Goal: Task Accomplishment & Management: Use online tool/utility

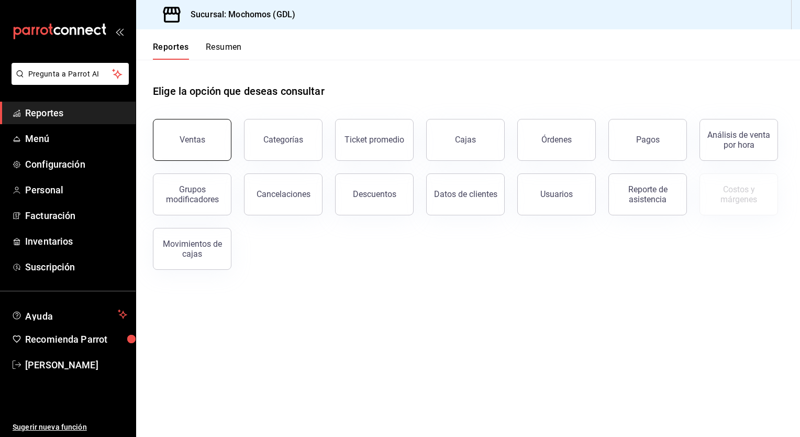
click at [189, 144] on div "Ventas" at bounding box center [193, 140] width 26 height 10
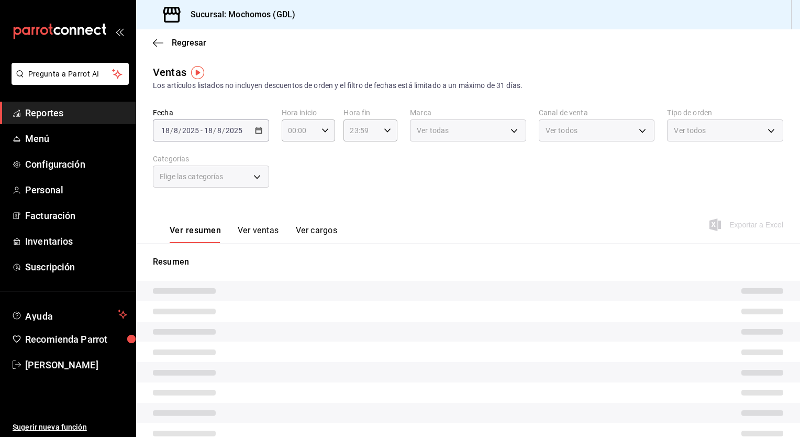
type input "05:00"
type input "PARROT,UBER_EATS,RAPPI,DIDI_FOOD,ONLINE"
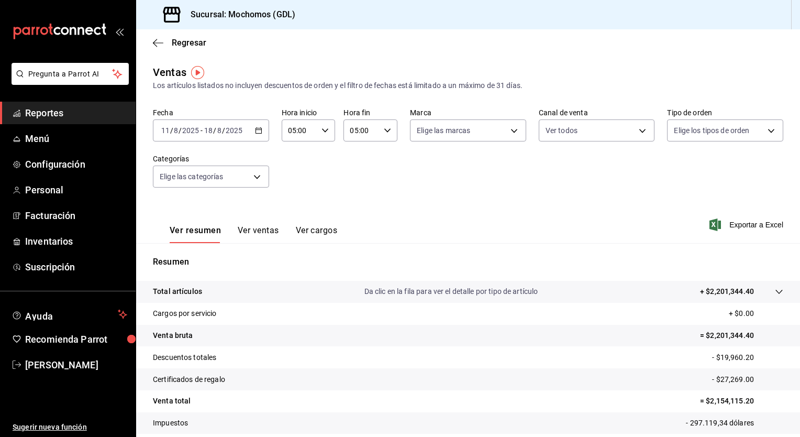
click at [255, 131] on icon "button" at bounding box center [258, 130] width 7 height 7
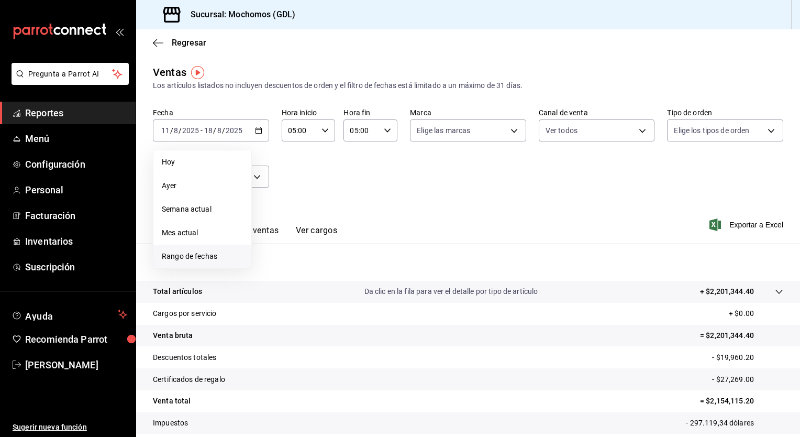
click at [205, 261] on span "Rango de fechas" at bounding box center [202, 256] width 81 height 11
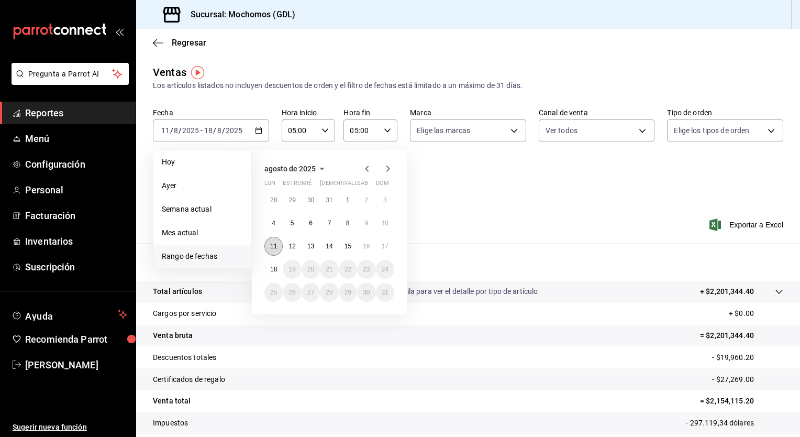
click at [277, 240] on button "11" at bounding box center [274, 246] width 18 height 19
click at [277, 269] on abbr "18" at bounding box center [273, 269] width 7 height 7
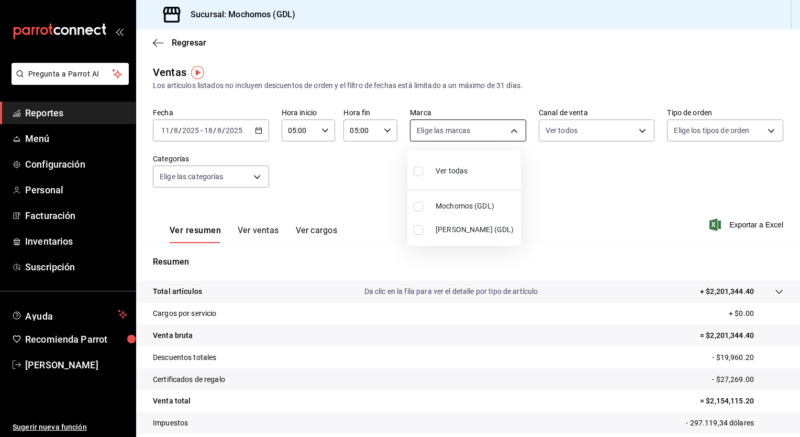
click at [514, 133] on body "Pregunta a Parrot AI Reportes Menú Configuración Personal Facturación Inventari…" at bounding box center [400, 218] width 800 height 437
click at [420, 177] on label at bounding box center [421, 170] width 14 height 15
click at [420, 176] on input "checkbox" at bounding box center [418, 171] width 9 height 9
checkbox input "false"
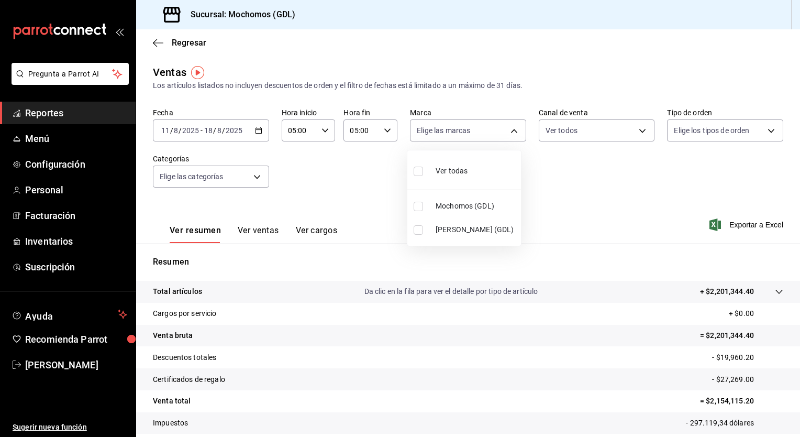
checkbox input "false"
click at [419, 172] on input "checkbox" at bounding box center [418, 171] width 9 height 9
checkbox input "true"
type input "36c25d4a-7cb0-456c-a434-e981d54830bc,9cac9703-0c5a-4d8b-addd-5b6b571d65b9"
checkbox input "true"
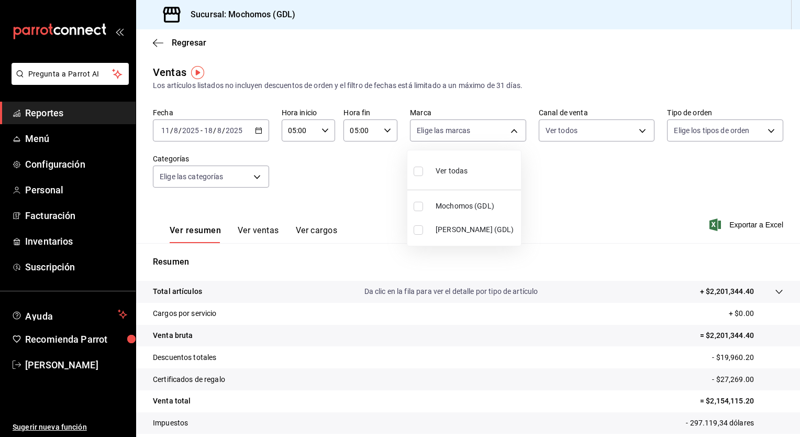
checkbox input "true"
click at [639, 131] on div at bounding box center [400, 218] width 800 height 437
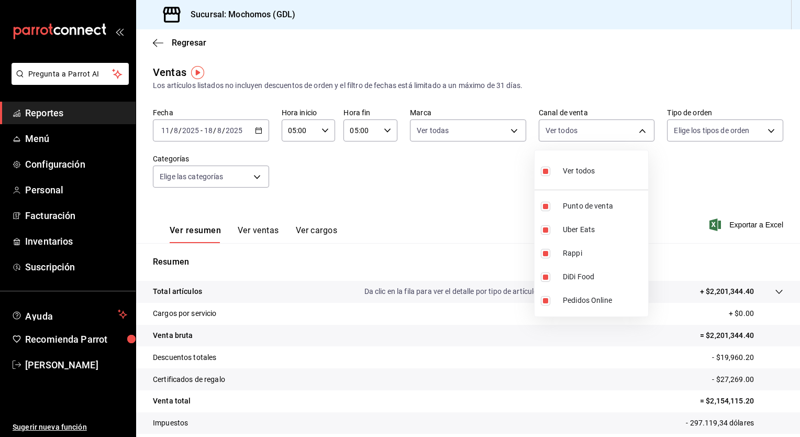
click at [639, 131] on body "Pregunta a Parrot AI Reportes Menú Configuración Personal Facturación Inventari…" at bounding box center [400, 218] width 800 height 437
click at [710, 151] on div at bounding box center [400, 218] width 800 height 437
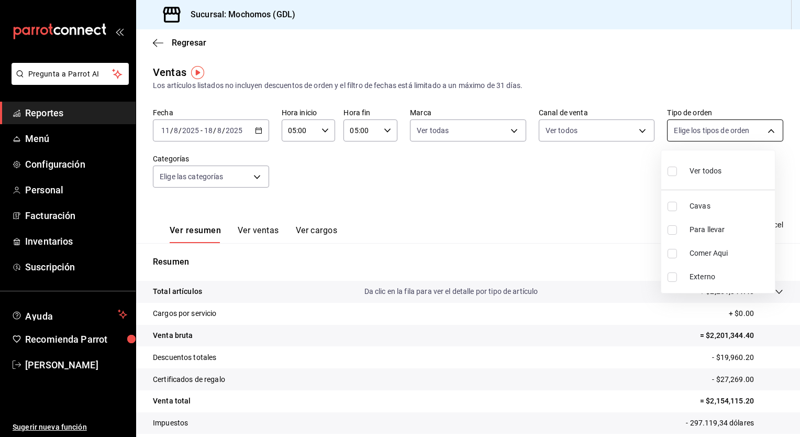
click at [763, 131] on body "Pregunta a Parrot AI Reportes Menú Configuración Personal Facturación Inventari…" at bounding box center [400, 218] width 800 height 437
click at [674, 171] on input "checkbox" at bounding box center [672, 171] width 9 height 9
checkbox input "true"
type input "c3d0baef-30c0-4718-9d76-caab43e27316,13c4cc4a-99d2-42c0-ba96-c3de8c08c13d,7b791…"
checkbox input "true"
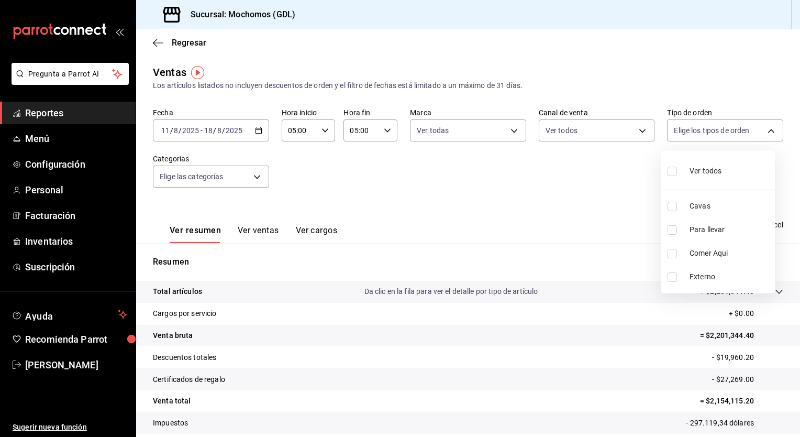
checkbox input "true"
click at [257, 175] on div at bounding box center [400, 218] width 800 height 437
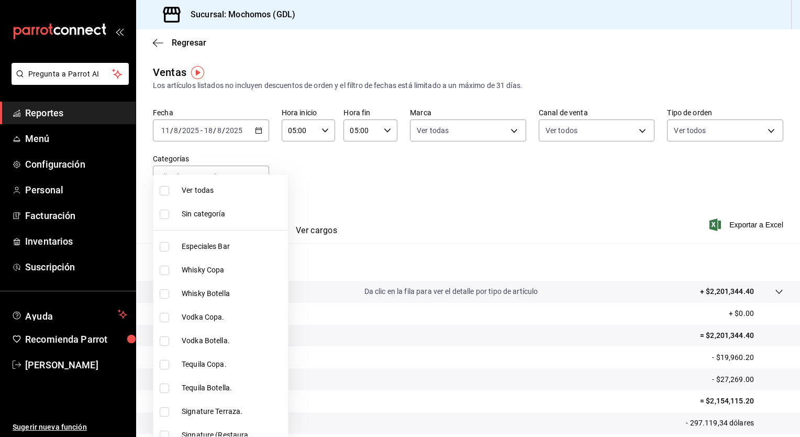
click at [257, 175] on body "Pregunta a Parrot AI Reportes Menú Configuración Personal Facturación Inventari…" at bounding box center [400, 218] width 800 height 437
click at [166, 192] on input "checkbox" at bounding box center [164, 190] width 9 height 9
checkbox input "true"
type input "c0db8a99-aef8-4e9c-862d-72763fc5d605,0e6da5ad-e1ed-4623-8a7f-4db137866549,4ba6e…"
checkbox input "true"
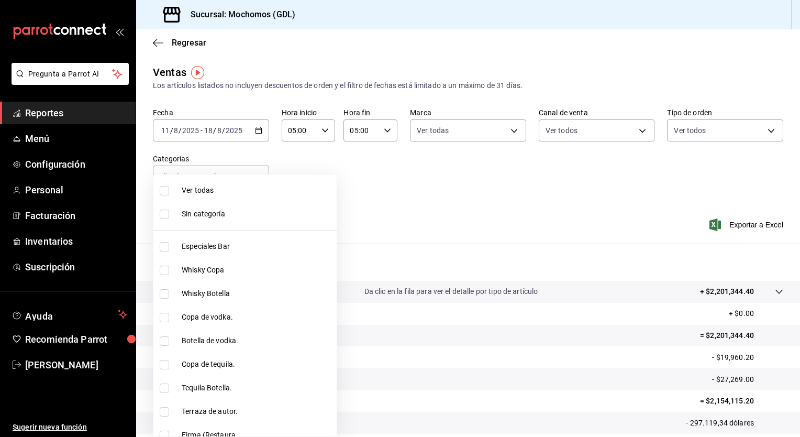
checkbox input "true"
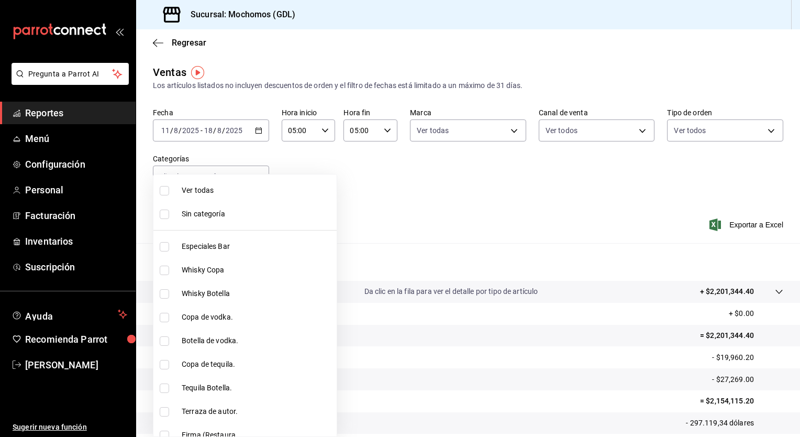
checkbox input "true"
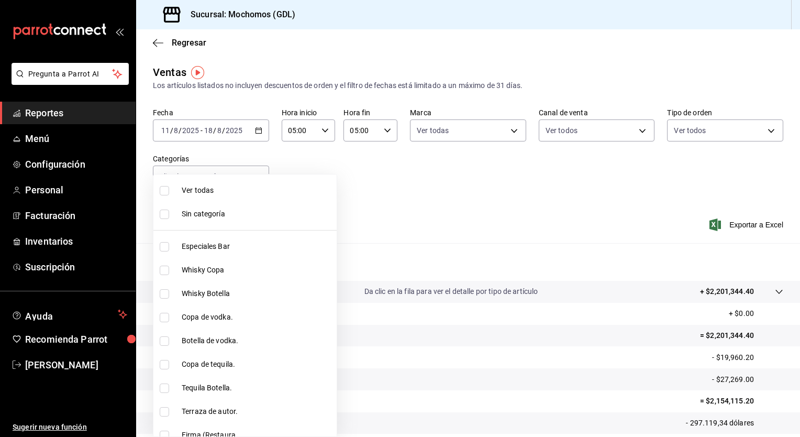
checkbox input "true"
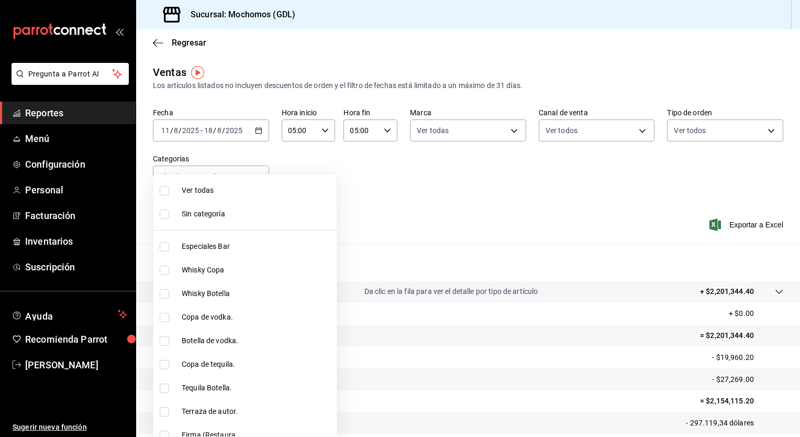
checkbox input "true"
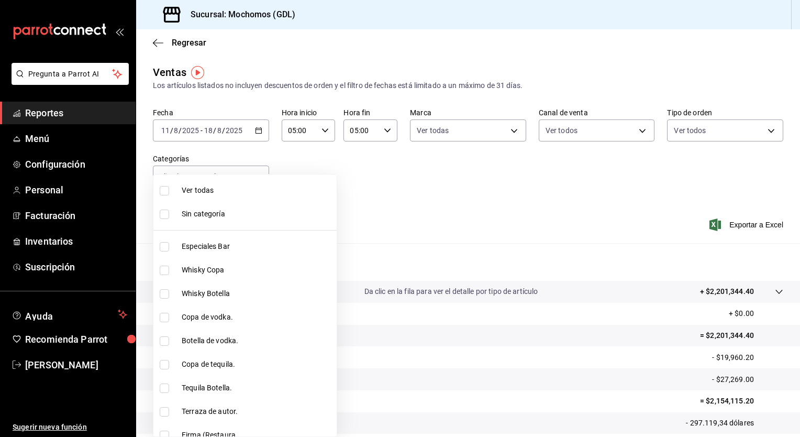
checkbox input "true"
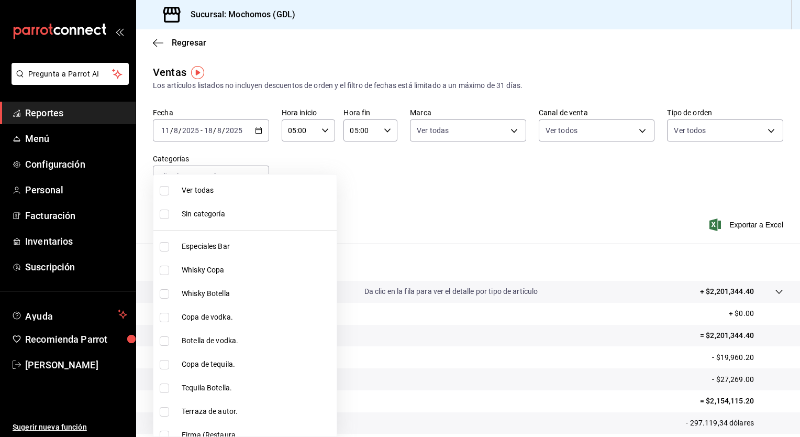
checkbox input "true"
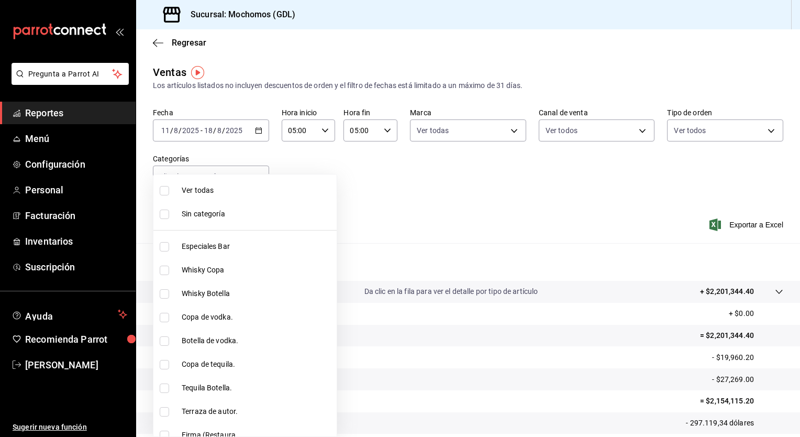
checkbox input "true"
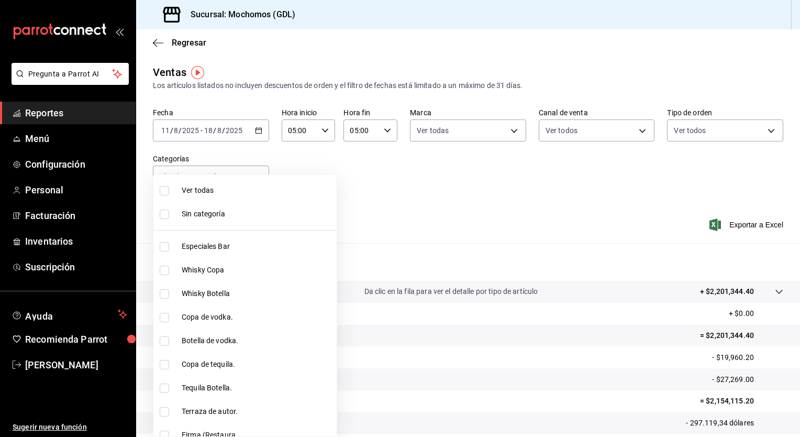
checkbox input "true"
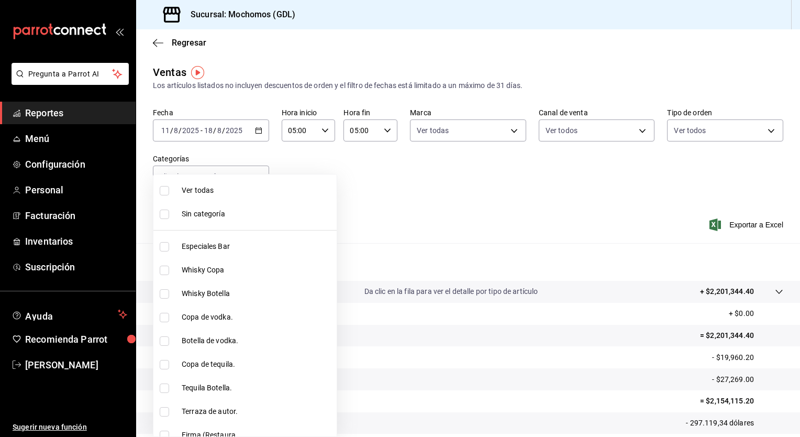
checkbox input "true"
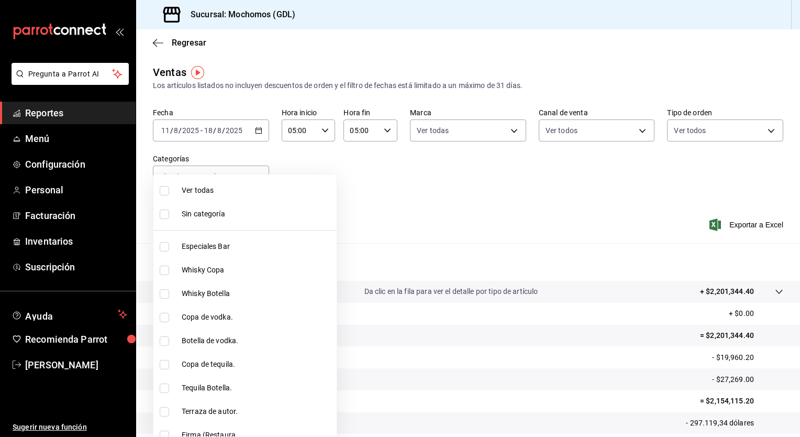
checkbox input "true"
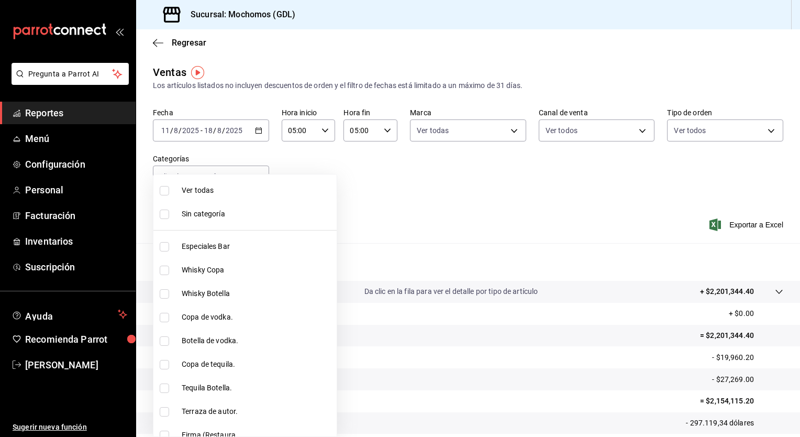
checkbox input "true"
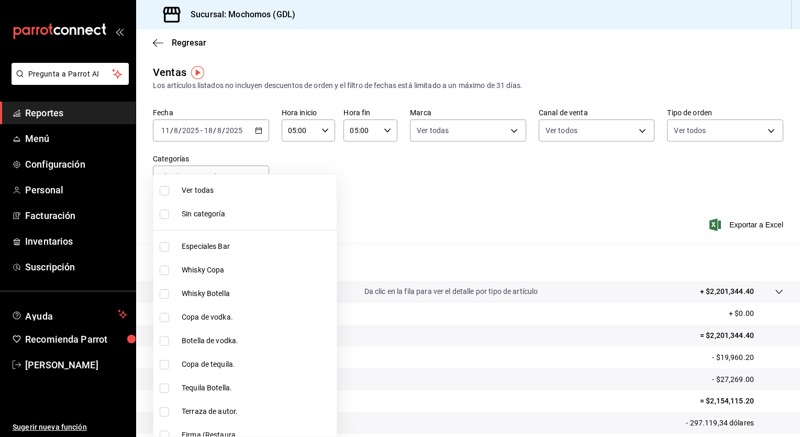
checkbox input "true"
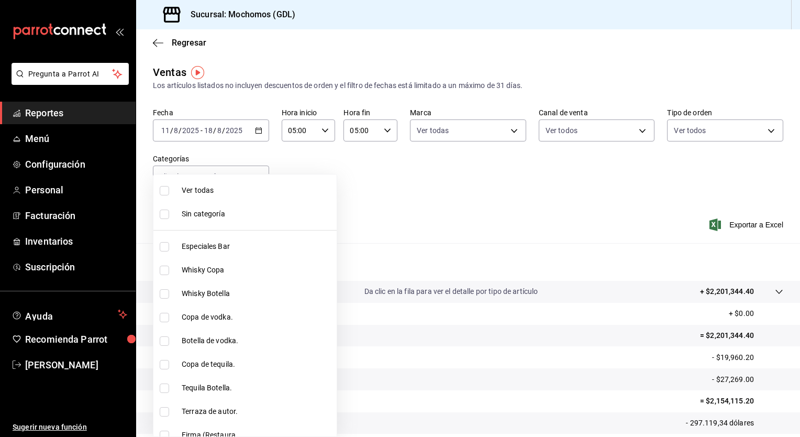
checkbox input "true"
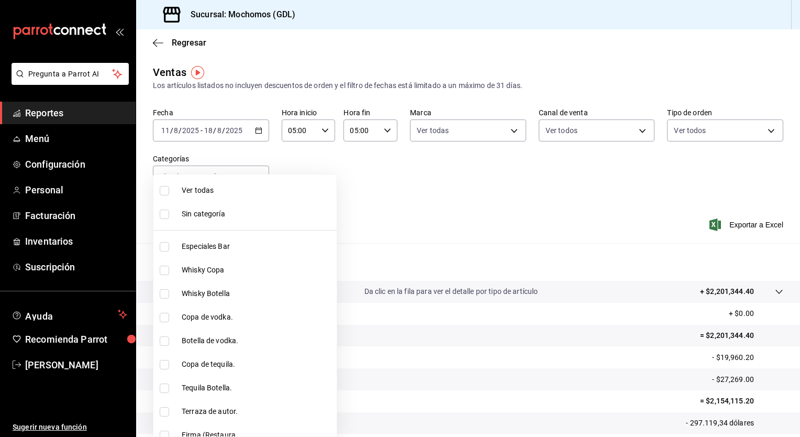
checkbox input "true"
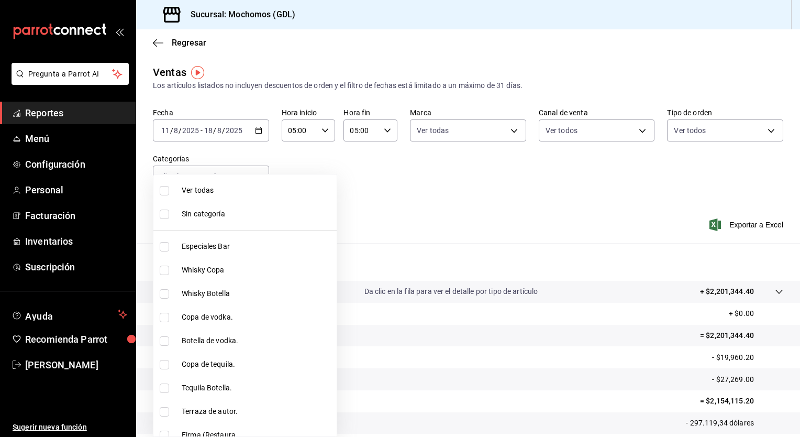
checkbox input "true"
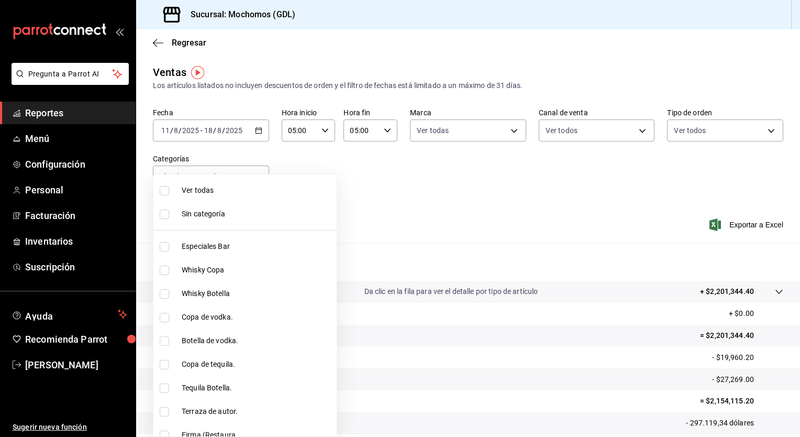
checkbox input "true"
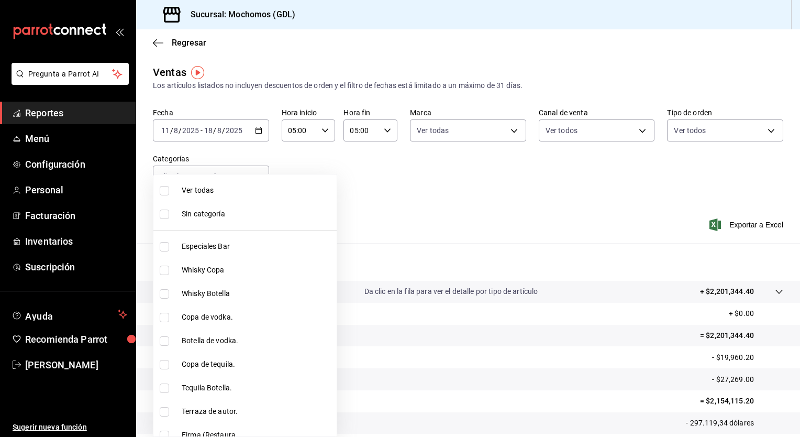
checkbox input "true"
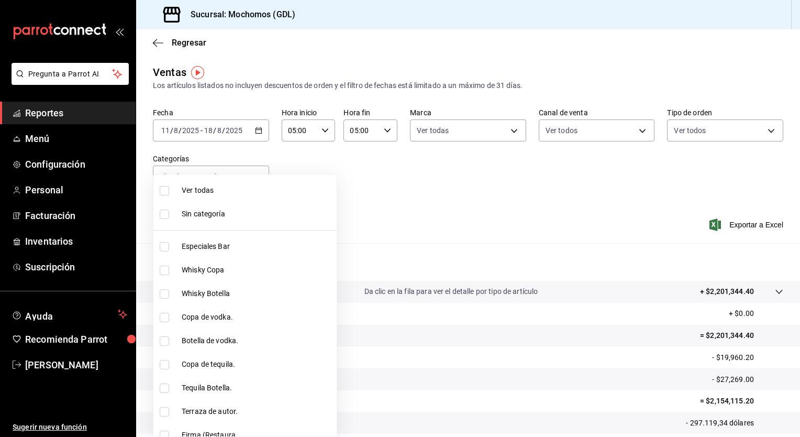
checkbox input "true"
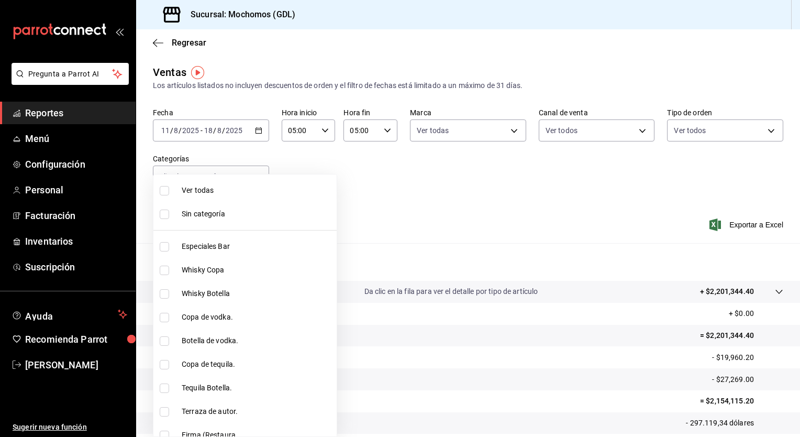
checkbox input "true"
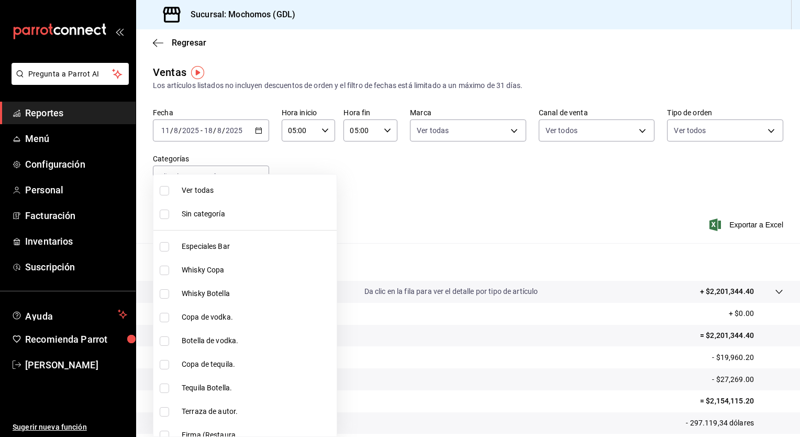
checkbox input "true"
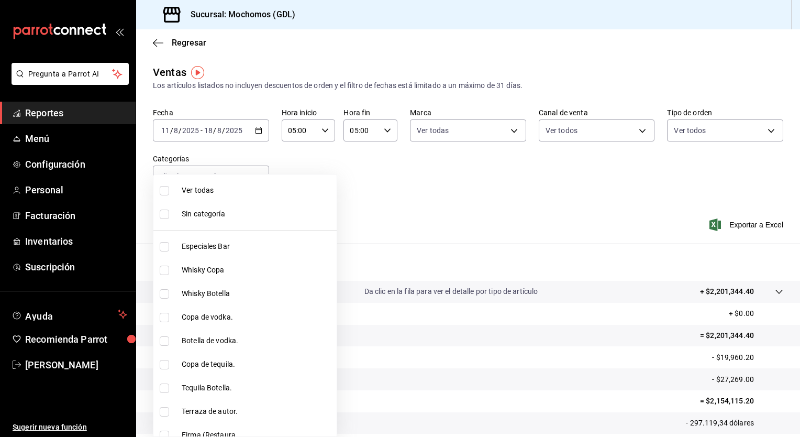
checkbox input "true"
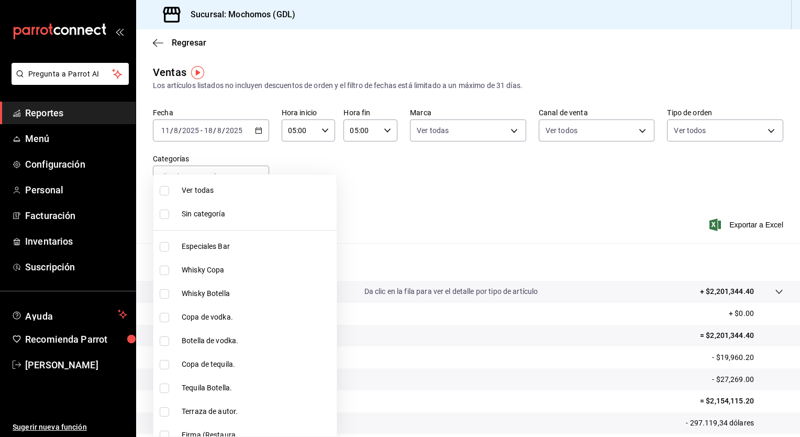
checkbox input "true"
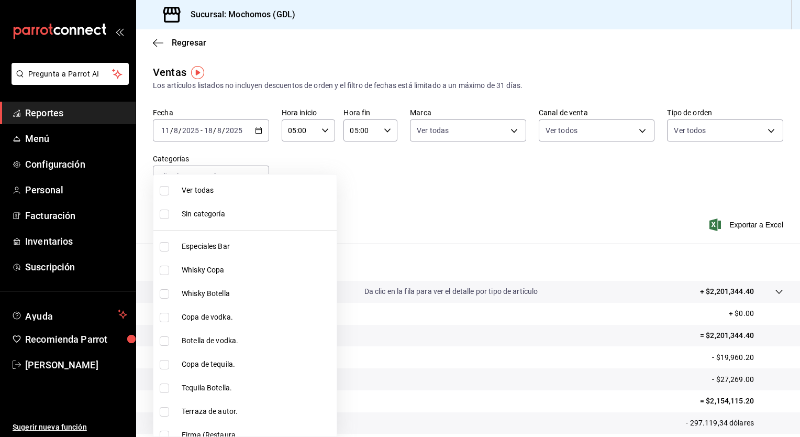
checkbox input "true"
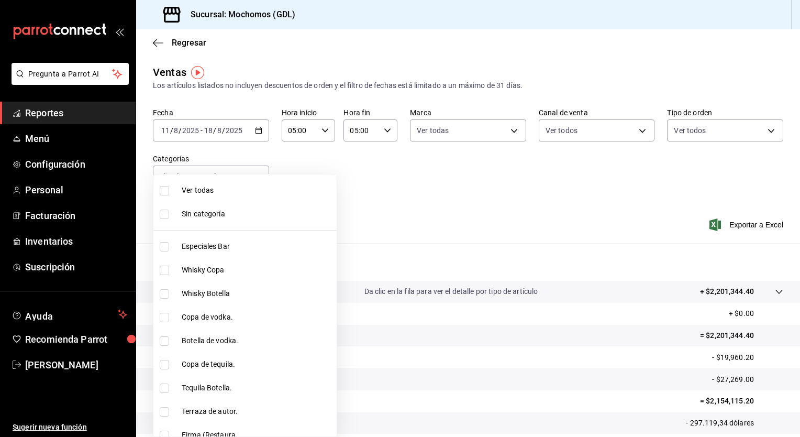
checkbox input "true"
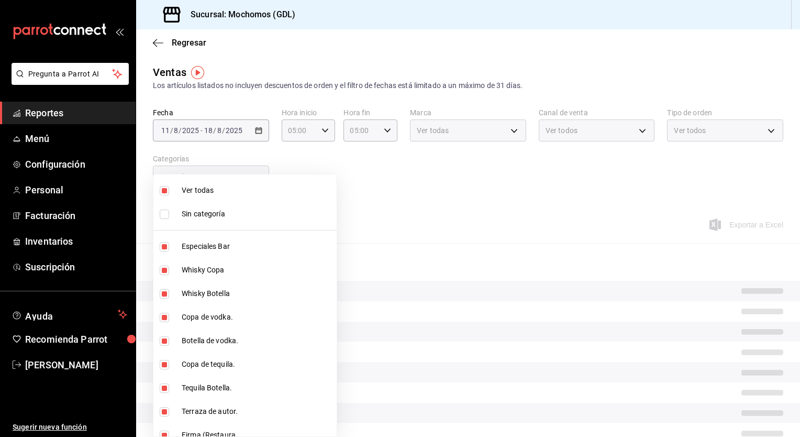
click at [407, 175] on div at bounding box center [400, 218] width 800 height 437
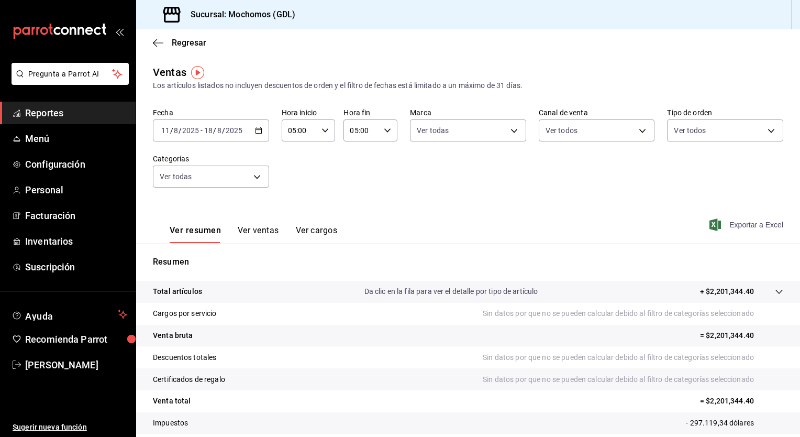
click at [741, 224] on font "Exportar a Excel" at bounding box center [757, 225] width 54 height 8
